Goal: Task Accomplishment & Management: Manage account settings

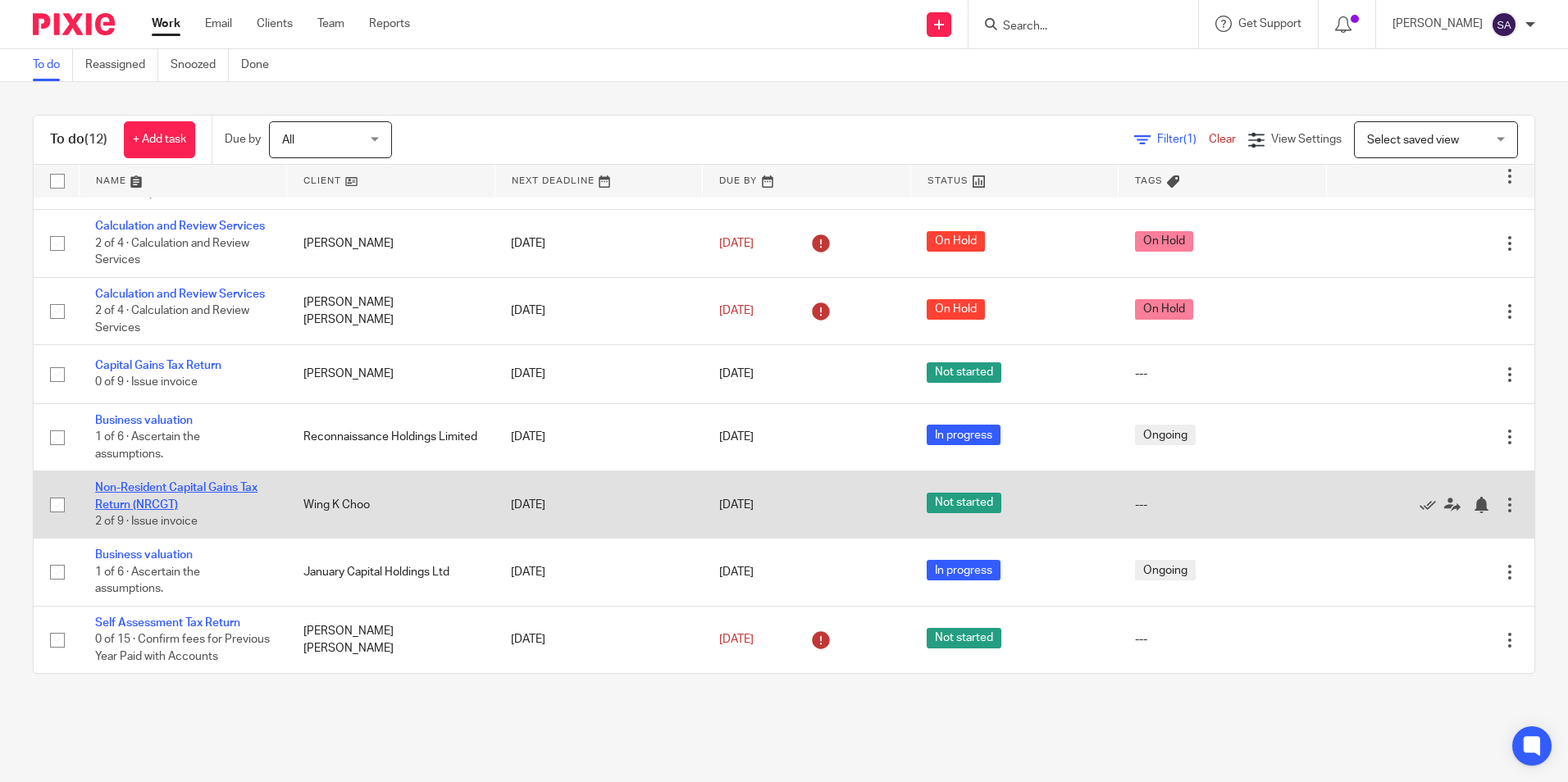
scroll to position [340, 0]
click at [153, 482] on link "Non-Resident Capital Gains Tax Return (NRCGT)" at bounding box center [175, 495] width 162 height 28
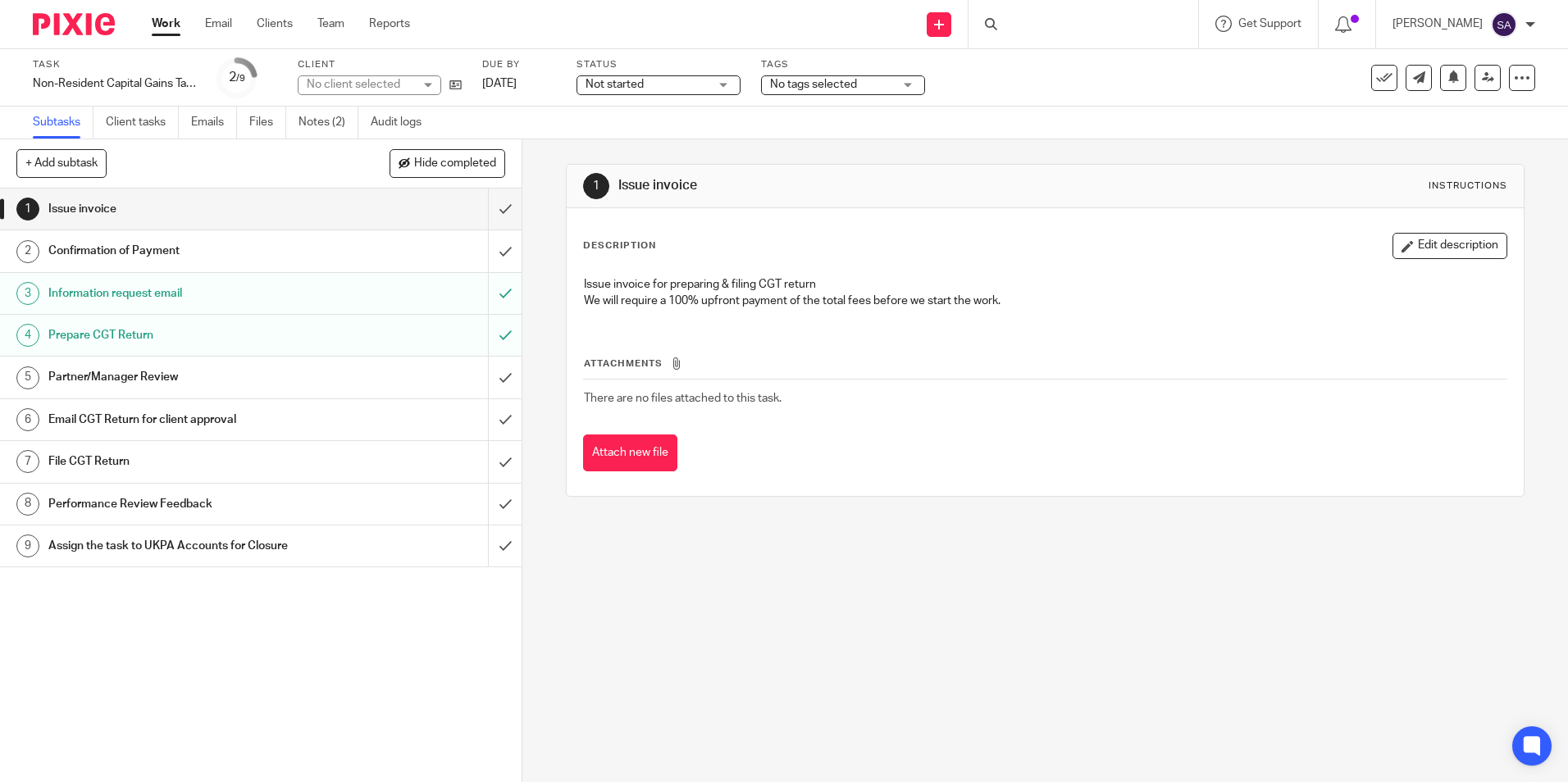
click at [332, 123] on link "Notes (2)" at bounding box center [328, 123] width 60 height 32
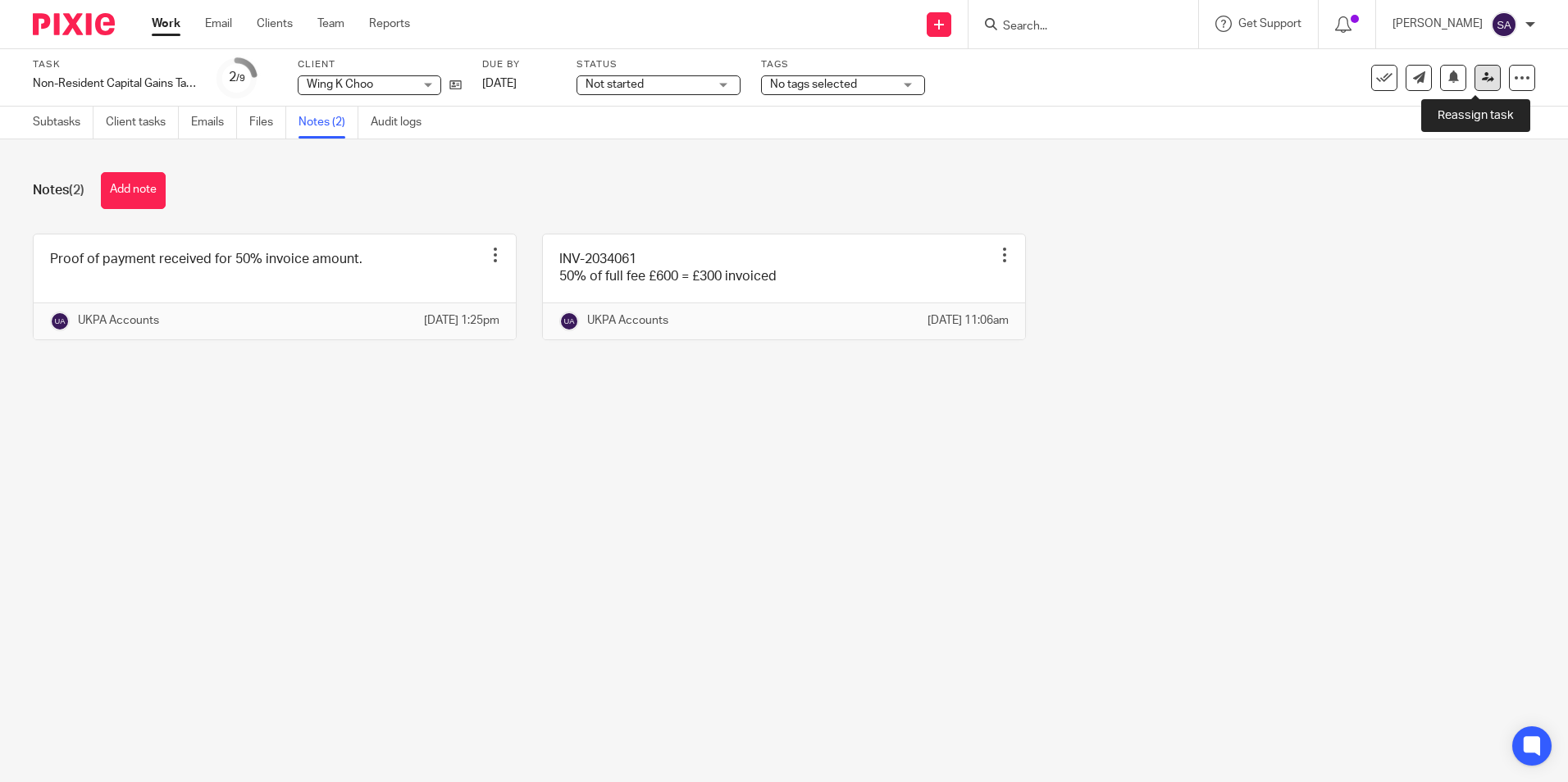
click at [1482, 76] on icon at bounding box center [1487, 77] width 13 height 13
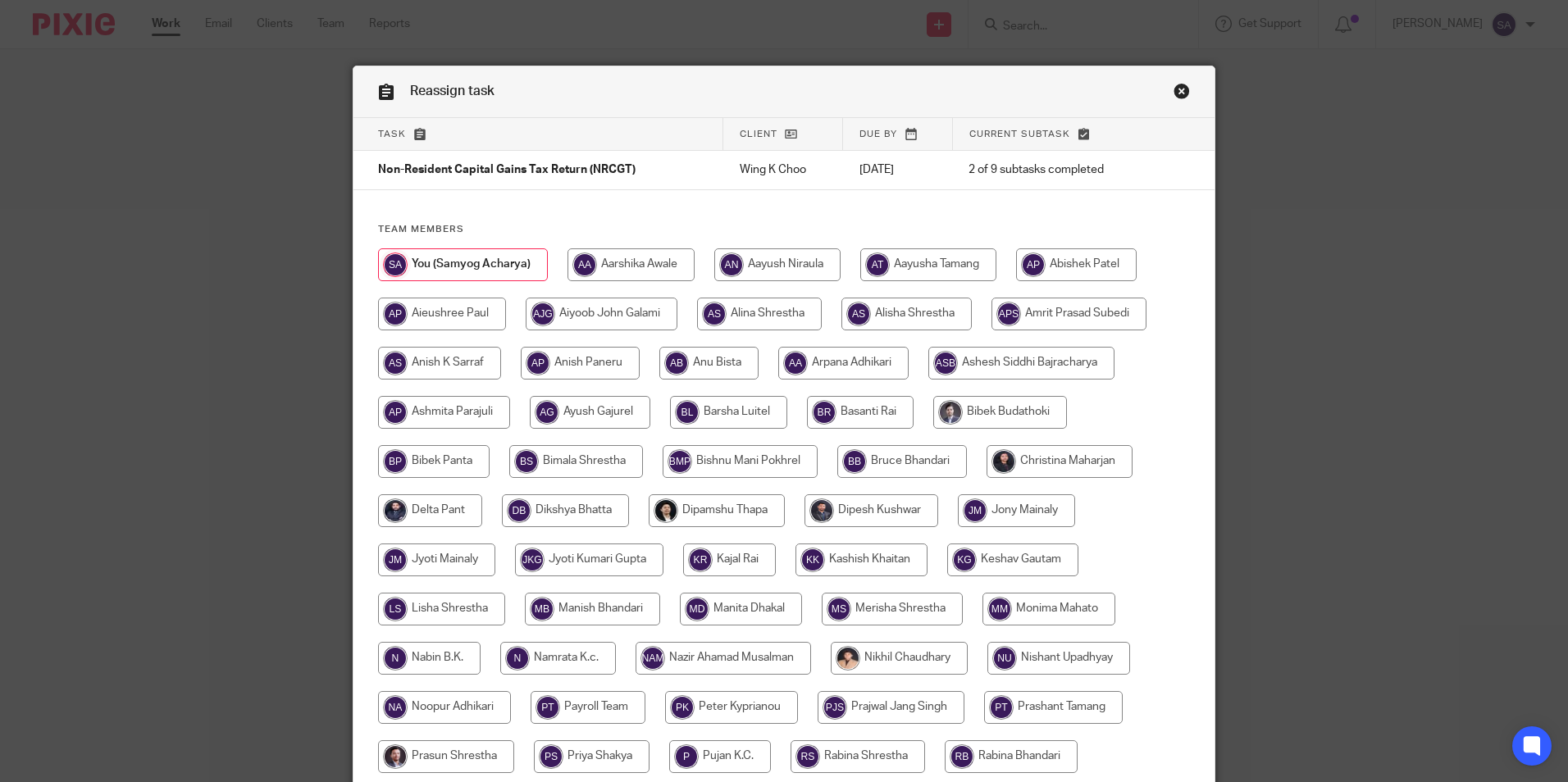
scroll to position [438, 0]
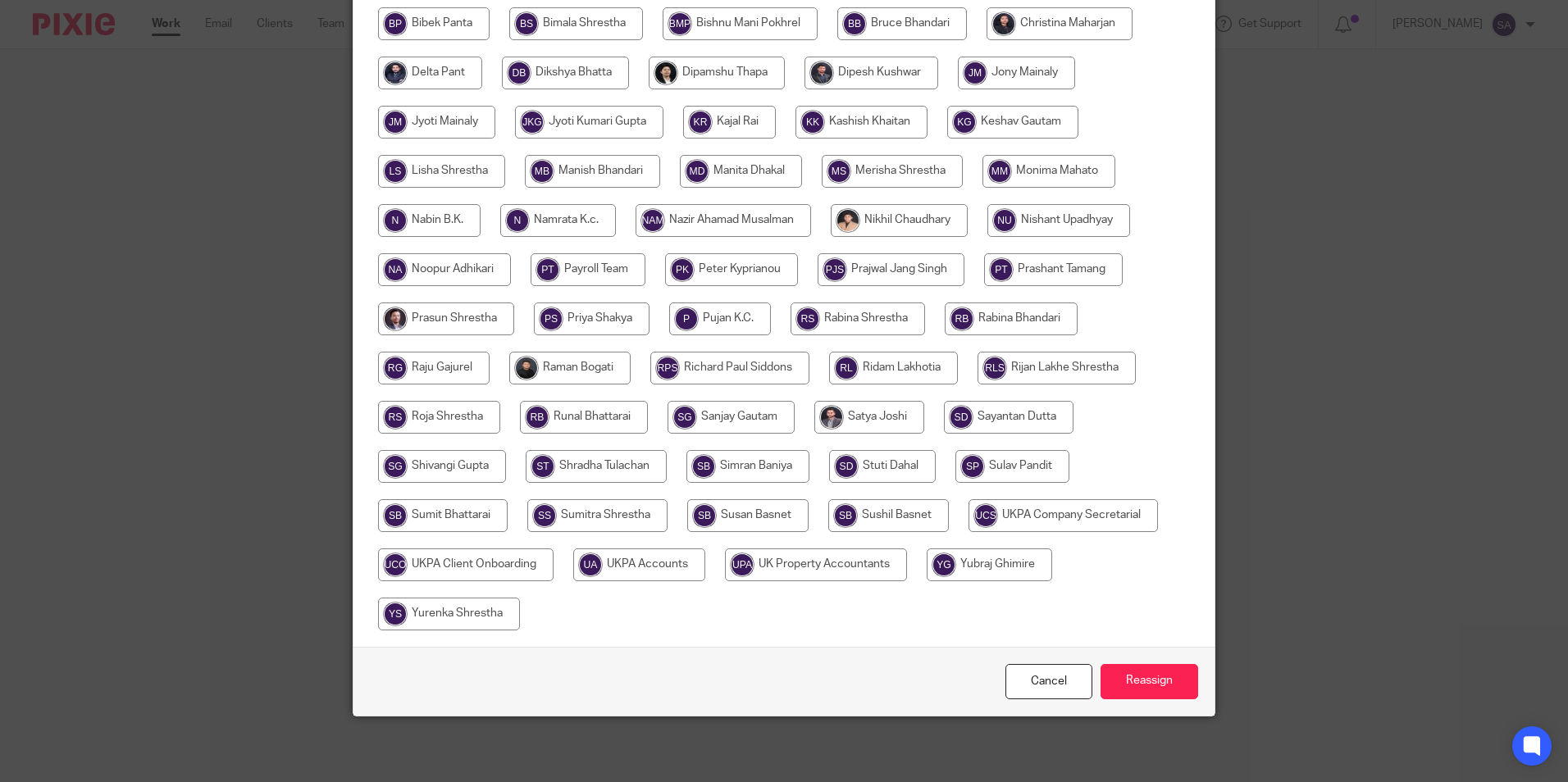
click at [633, 568] on input "radio" at bounding box center [639, 564] width 132 height 33
radio input "true"
click at [1158, 679] on input "Reassign" at bounding box center [1149, 681] width 97 height 35
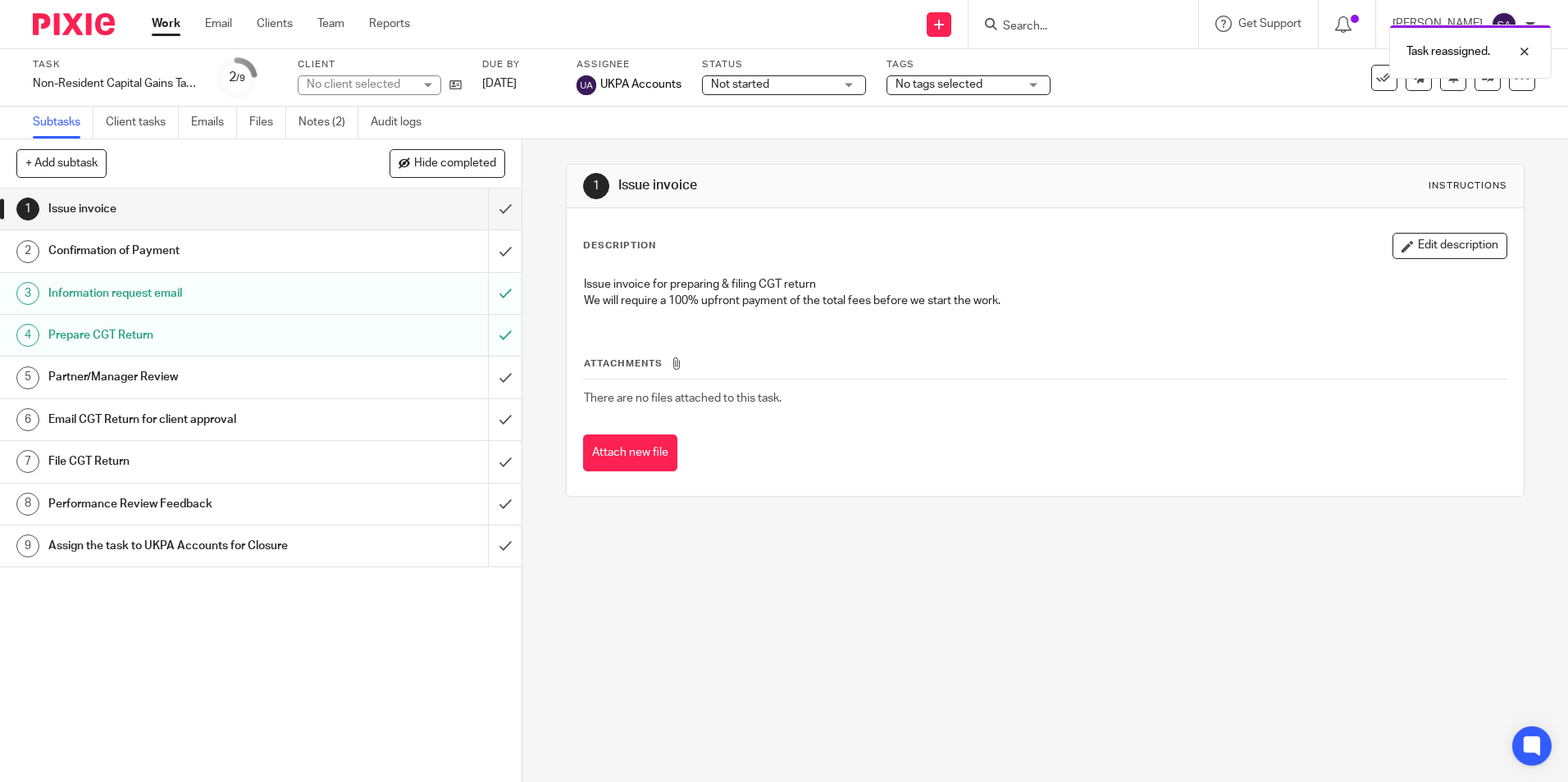
click at [171, 23] on link "Work" at bounding box center [166, 24] width 29 height 17
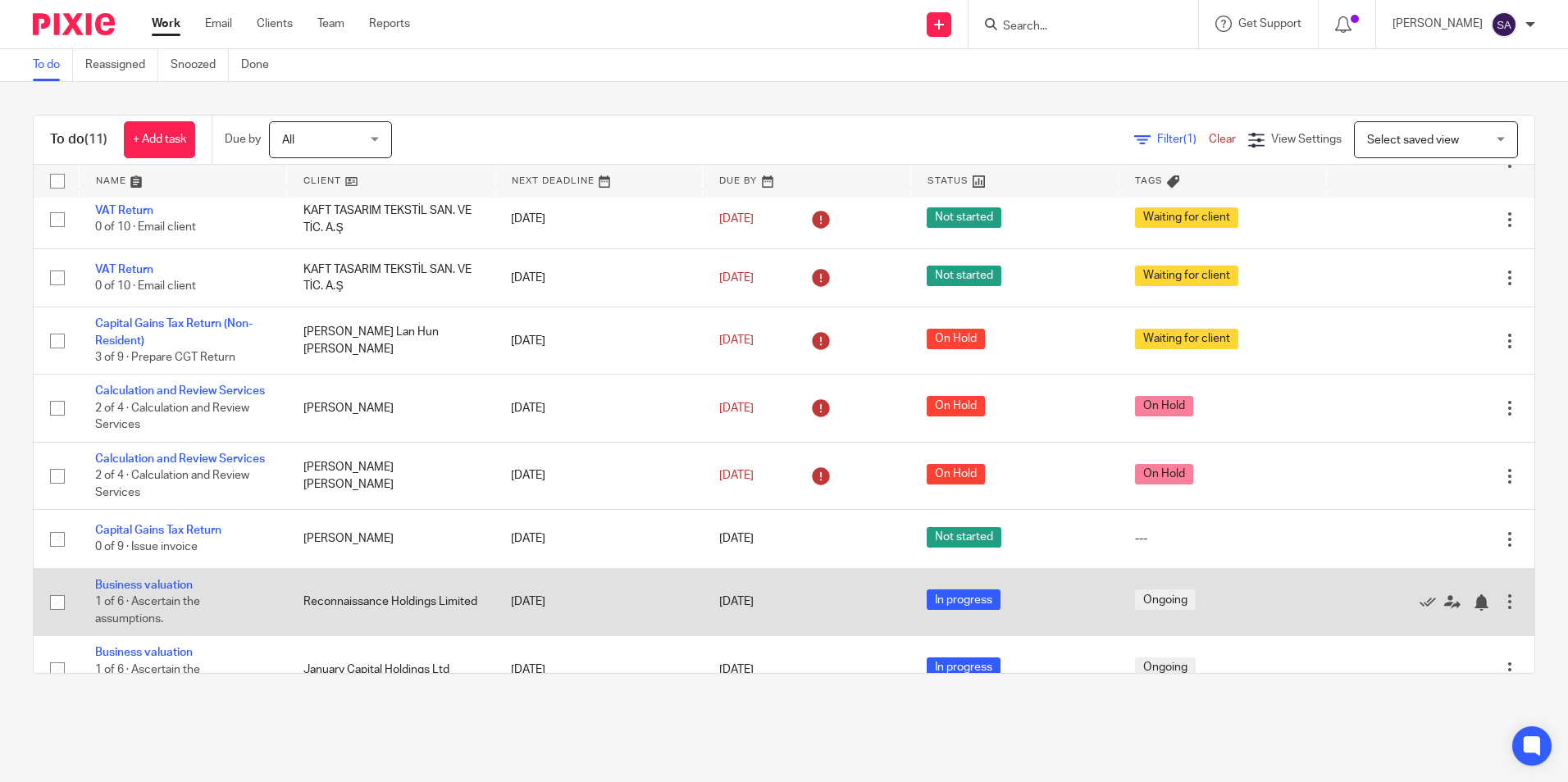
scroll to position [272, 0]
